Goal: Communication & Community: Answer question/provide support

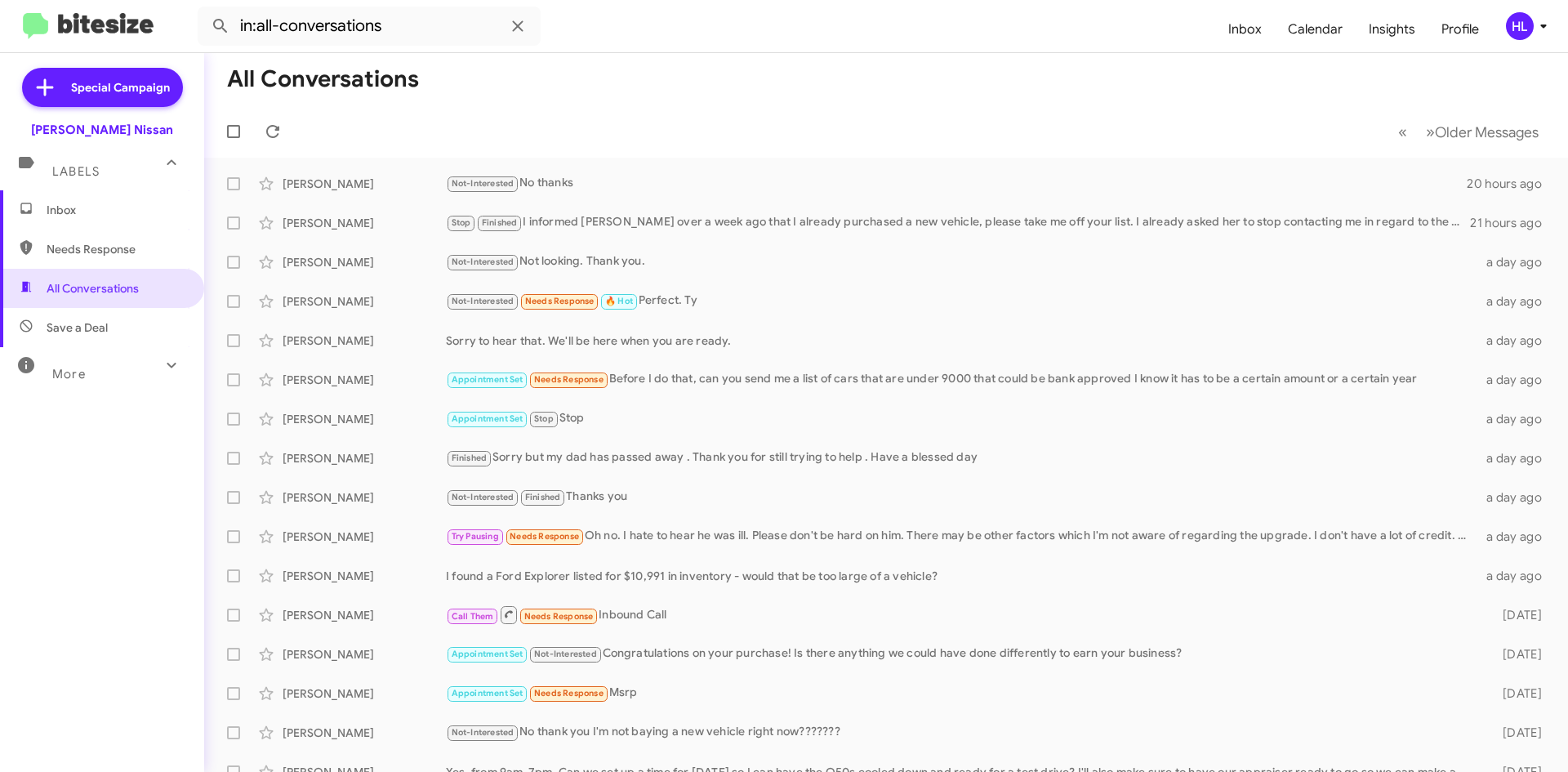
click at [109, 35] on img at bounding box center [88, 26] width 130 height 27
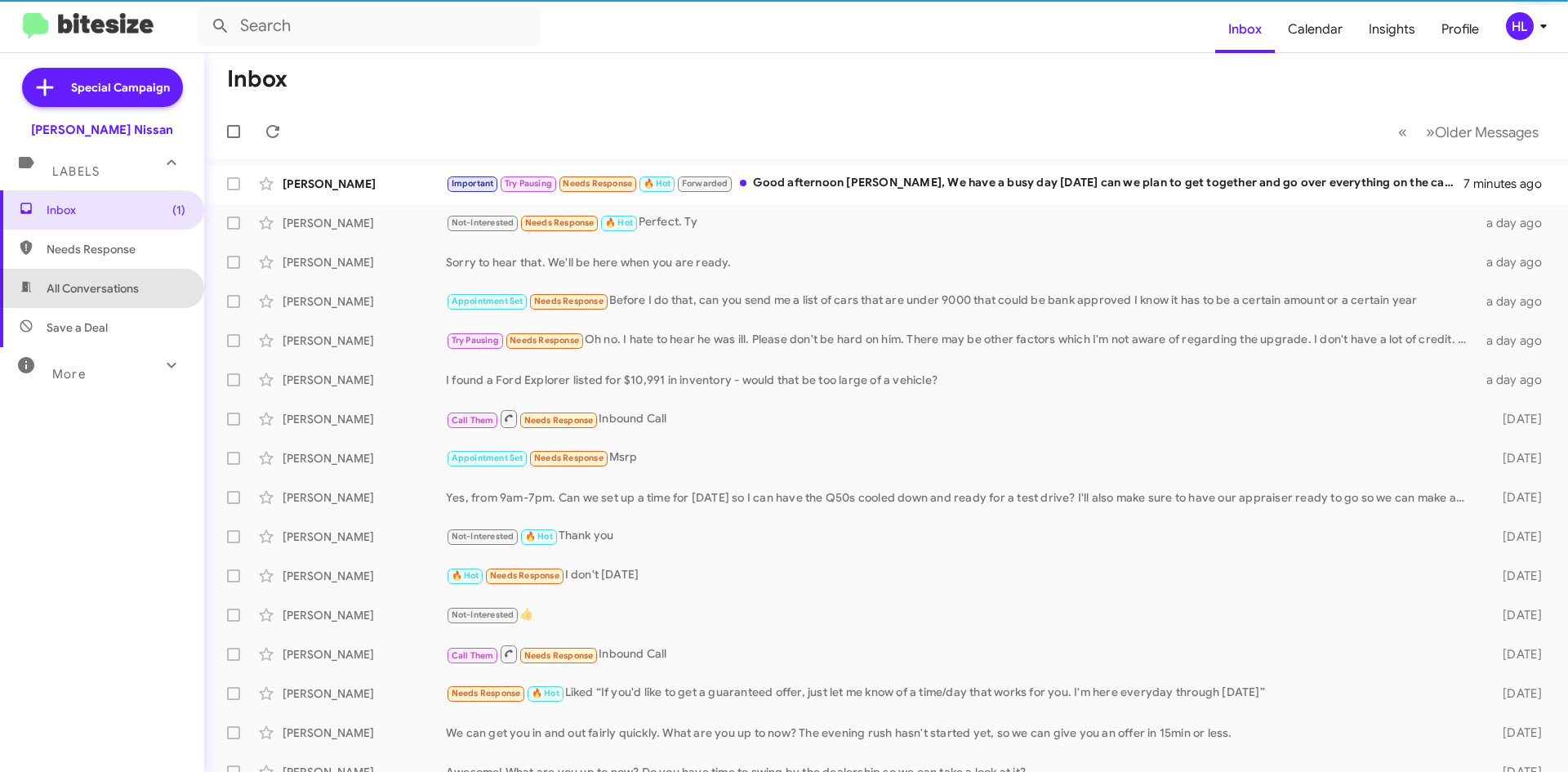
click at [147, 282] on span "All Conversations" at bounding box center [101, 289] width 204 height 39
type input "in:all-conversations"
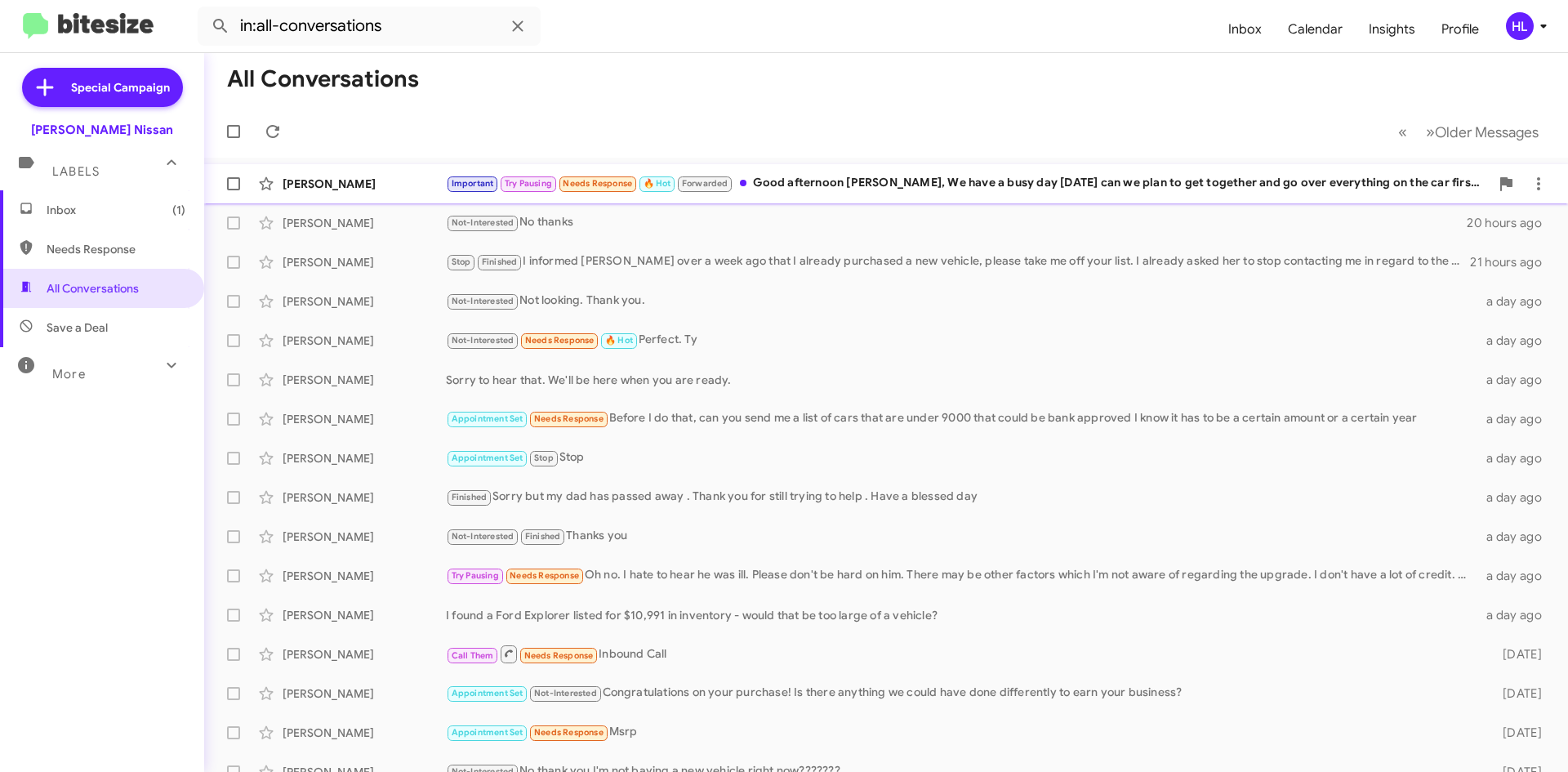
click at [349, 183] on div "[PERSON_NAME]" at bounding box center [364, 184] width 163 height 17
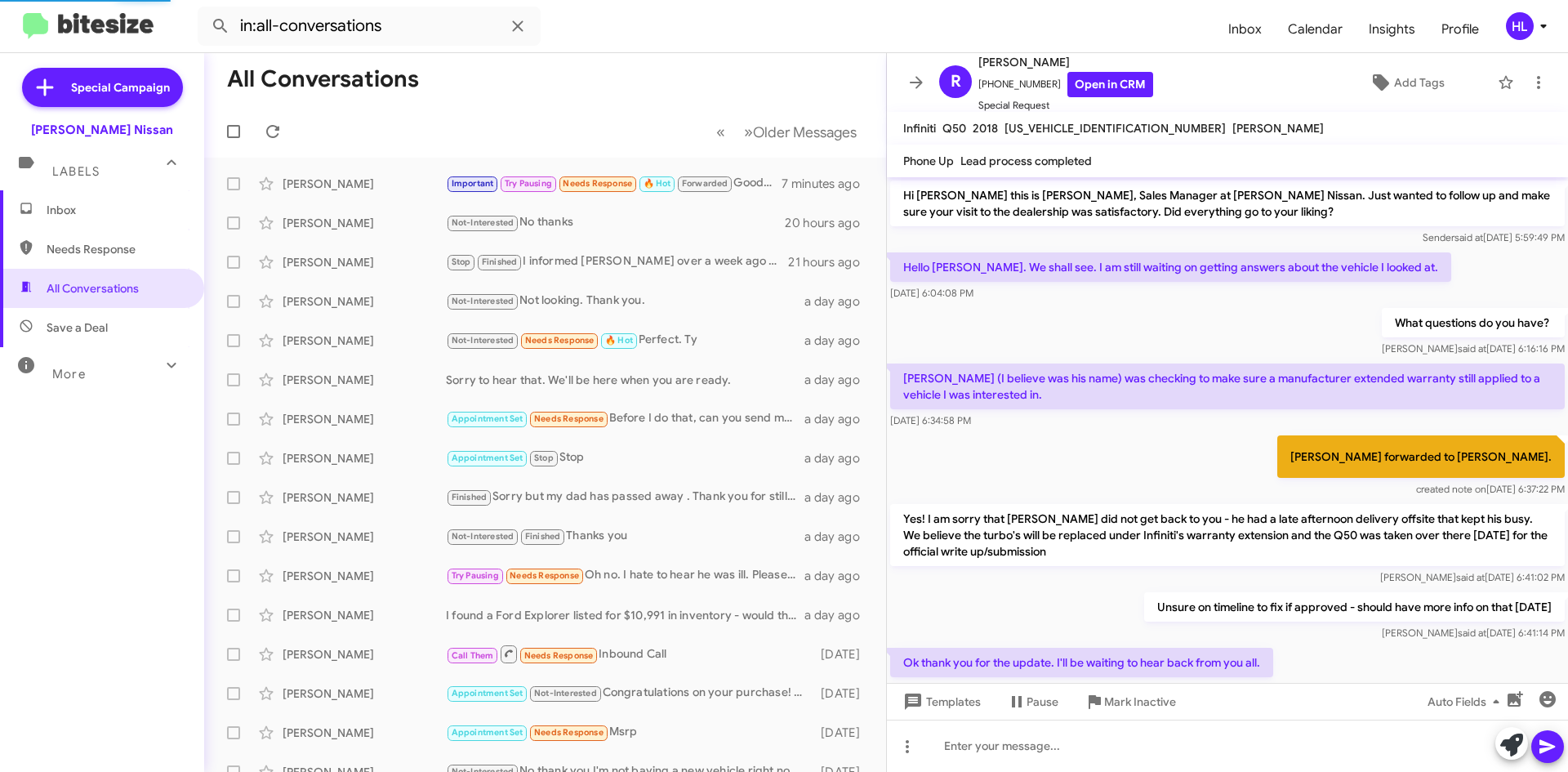
scroll to position [839, 0]
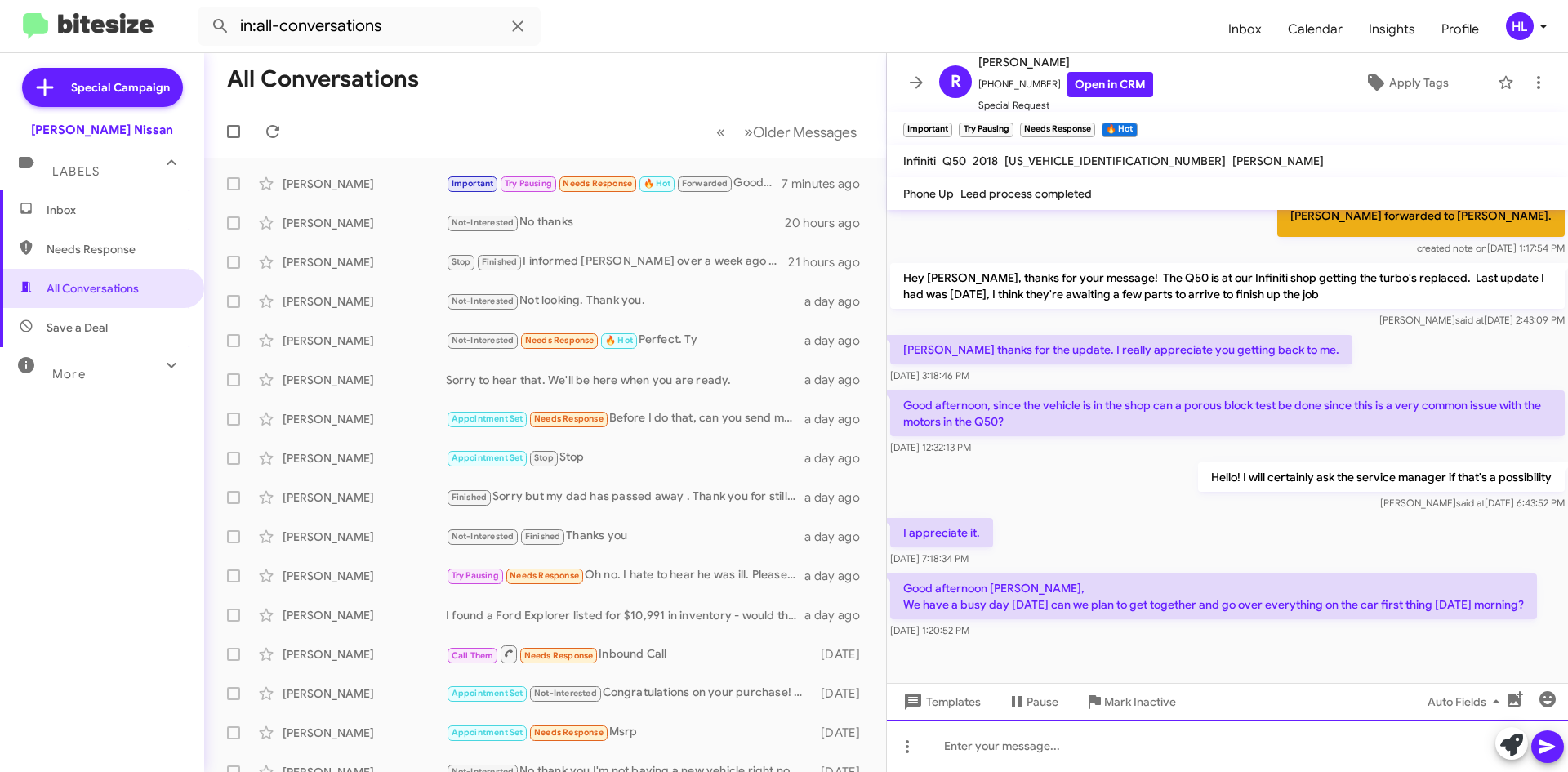
click at [1343, 760] on div at bounding box center [1228, 746] width 682 height 52
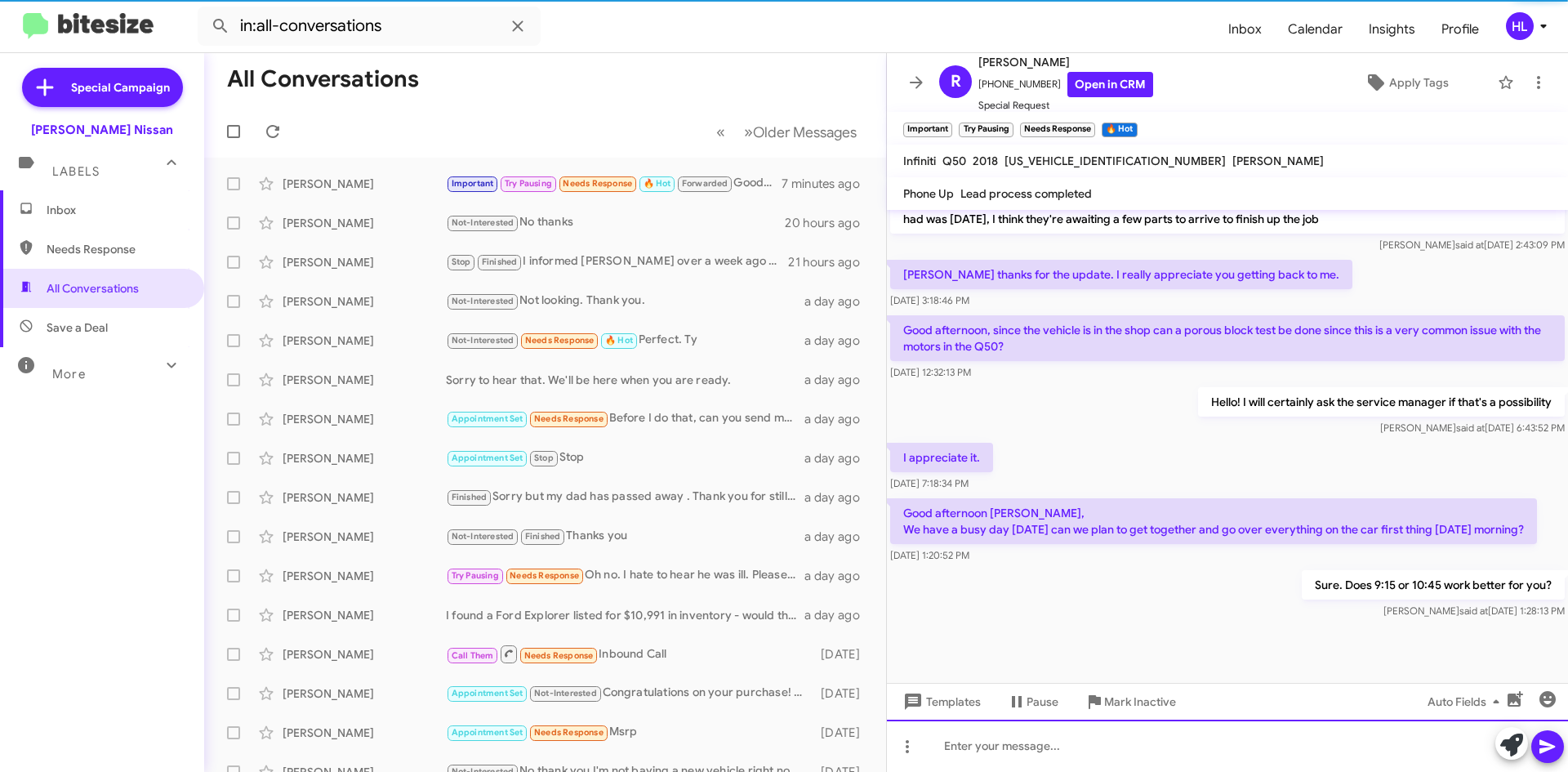
scroll to position [931, 0]
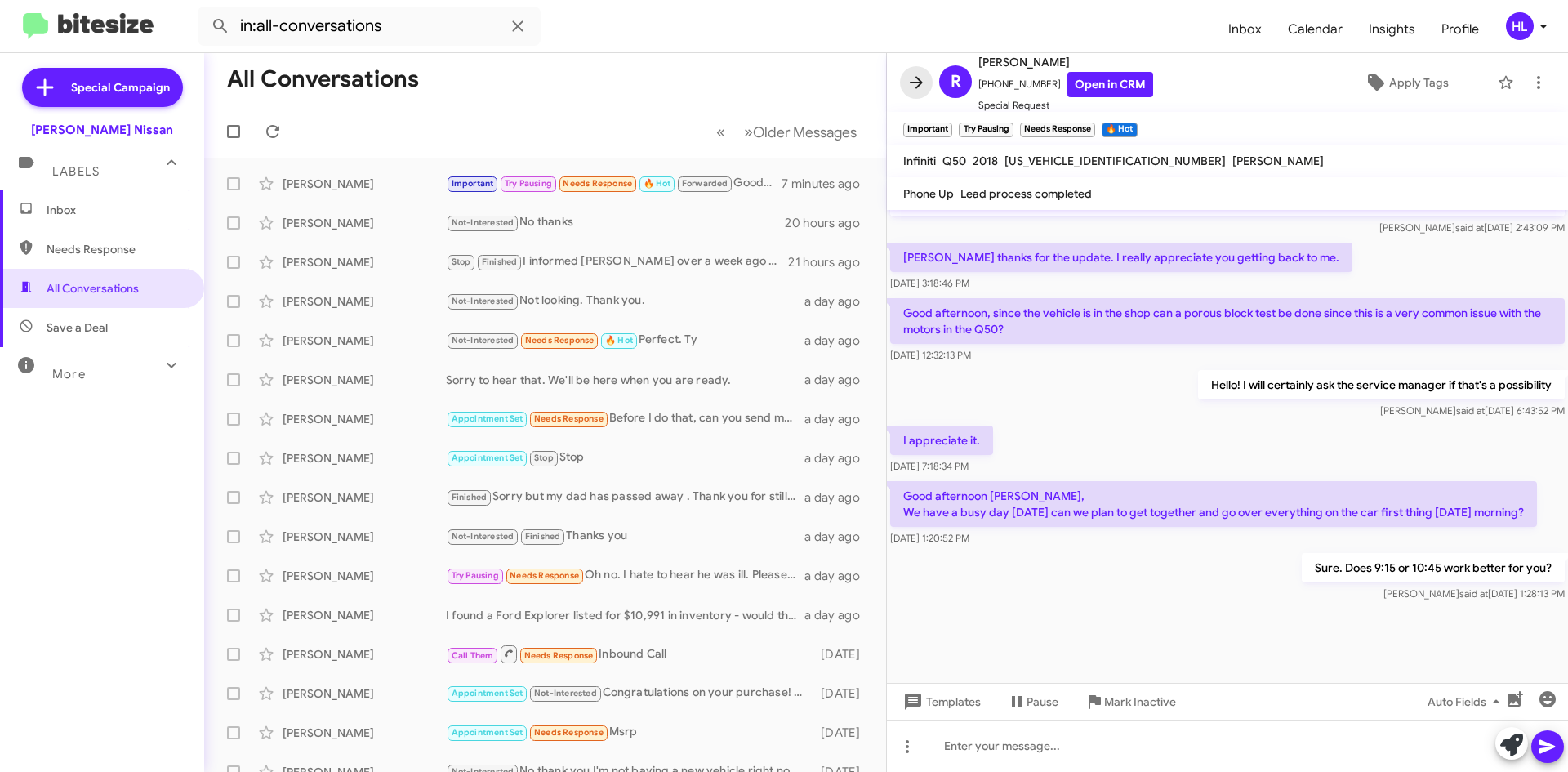
click at [921, 84] on icon at bounding box center [916, 82] width 13 height 12
